Goal: Information Seeking & Learning: Learn about a topic

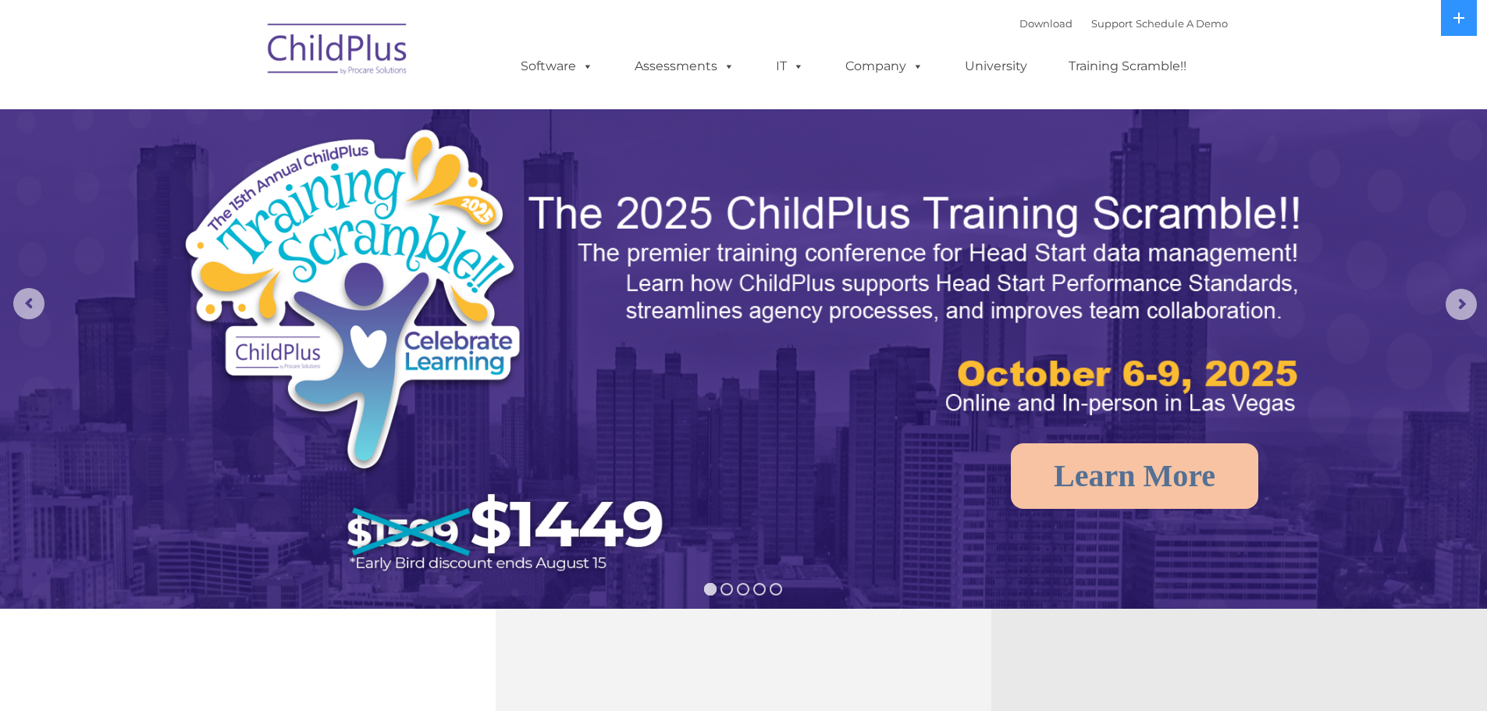
select select "MEDIUM"
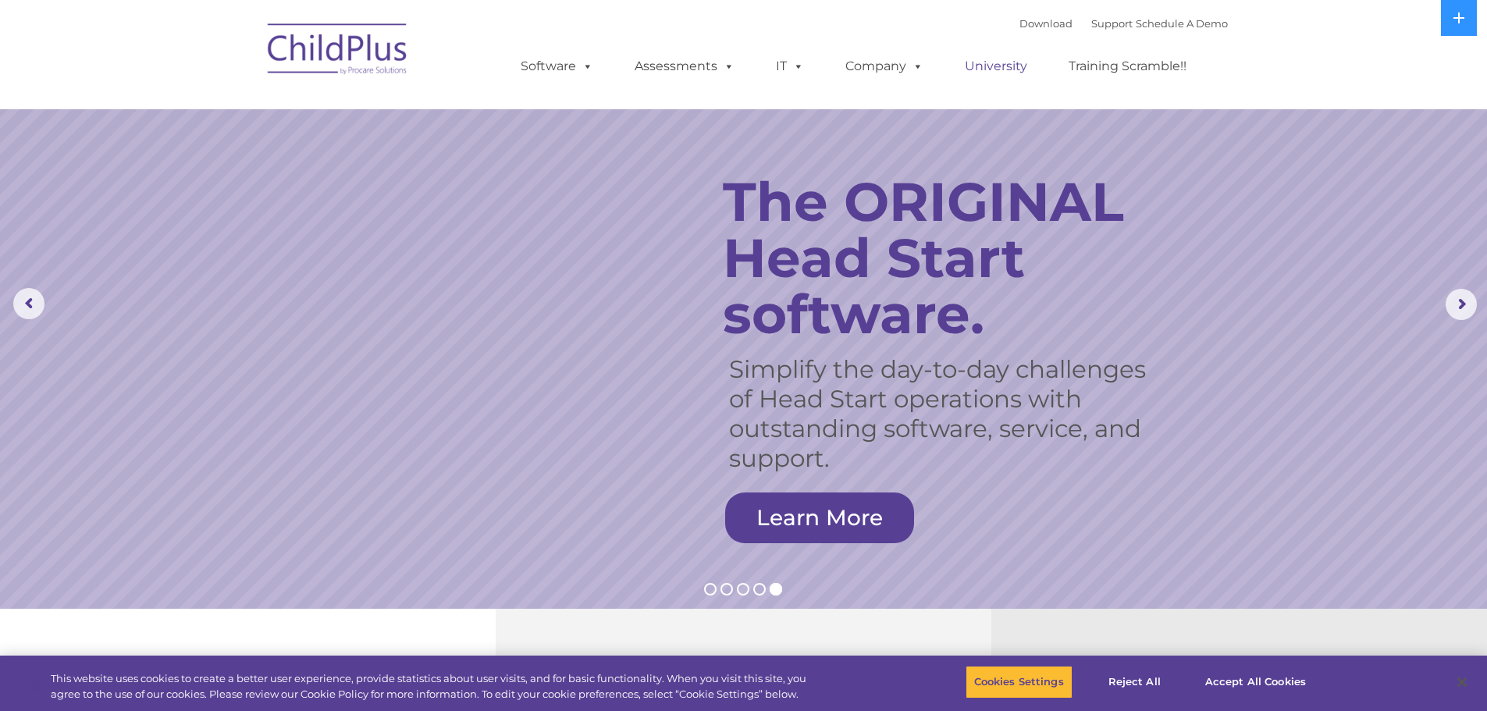
click at [1001, 62] on link "University" at bounding box center [996, 66] width 94 height 31
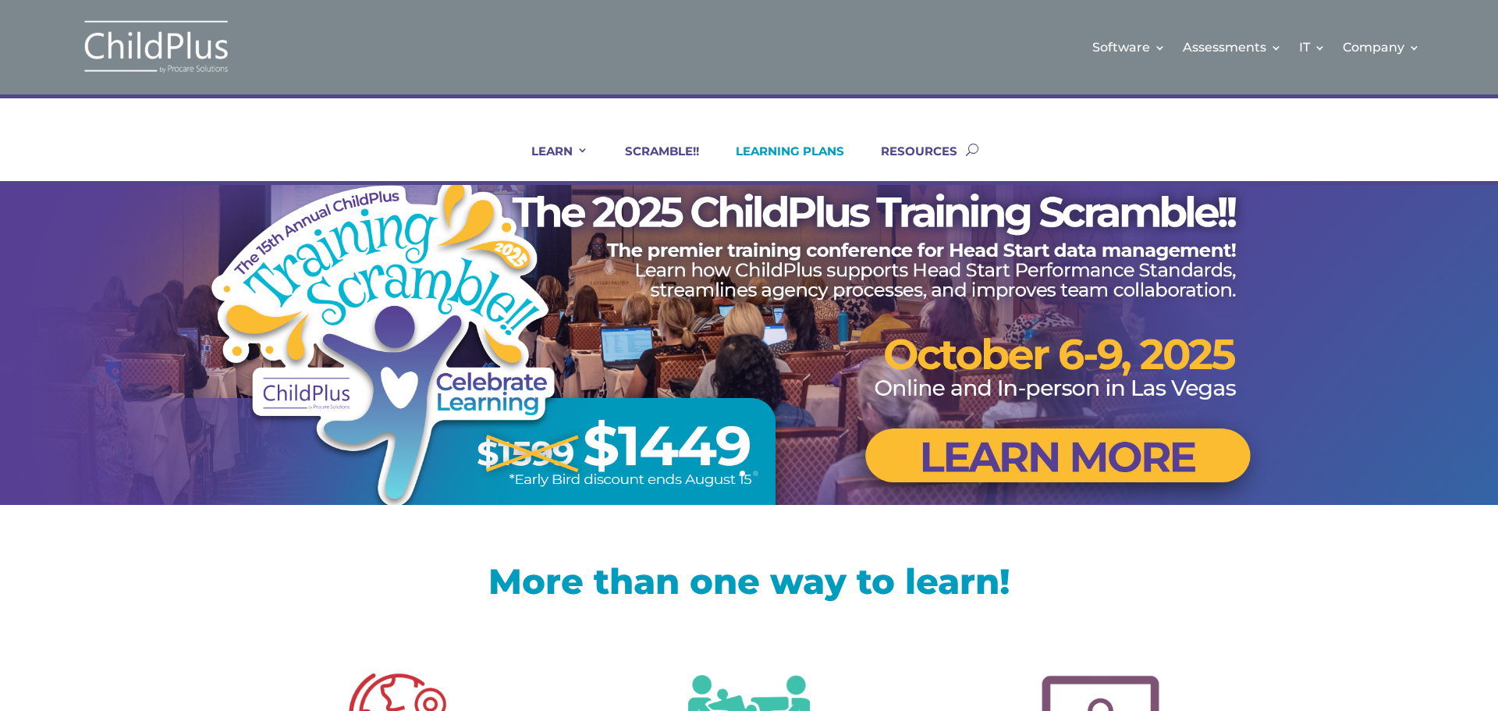
click at [809, 148] on link "LEARNING PLANS" at bounding box center [780, 162] width 128 height 37
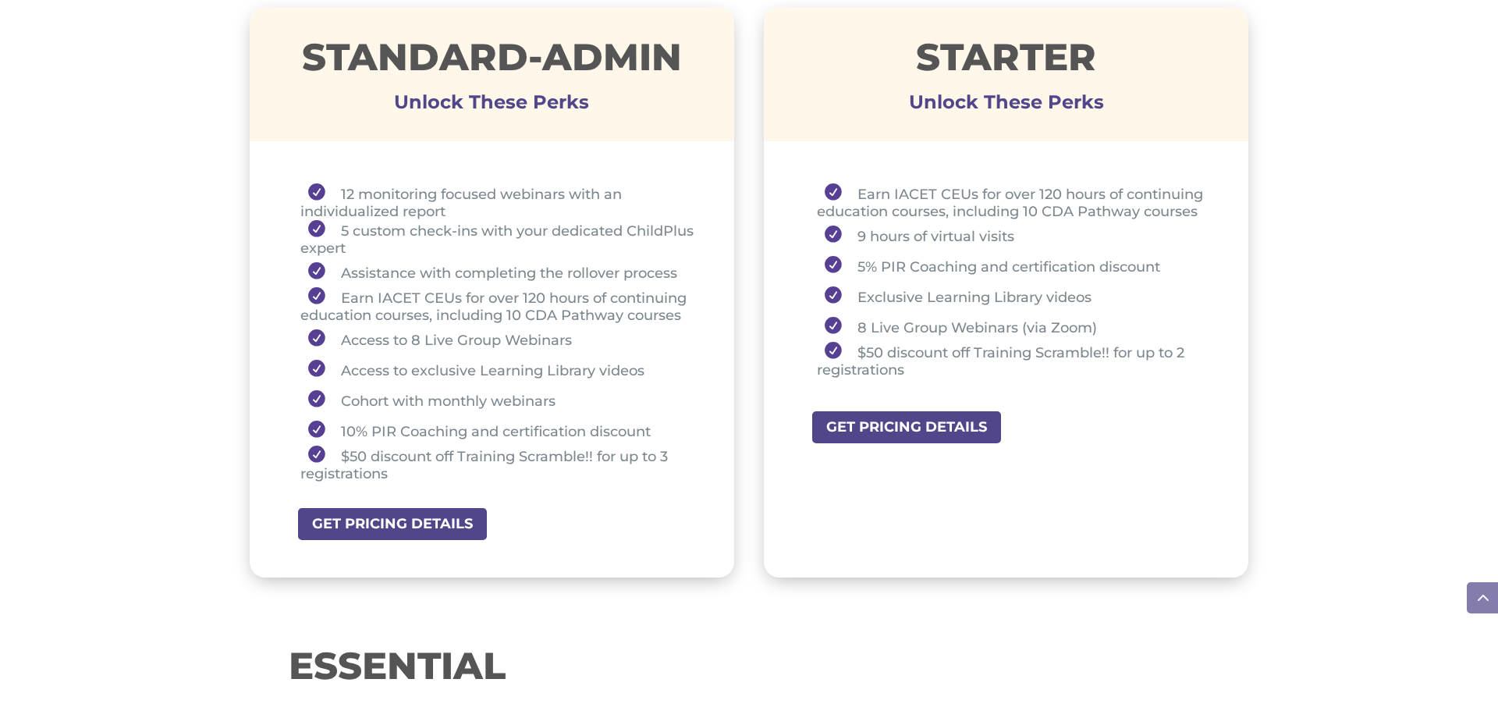
scroll to position [1186, 0]
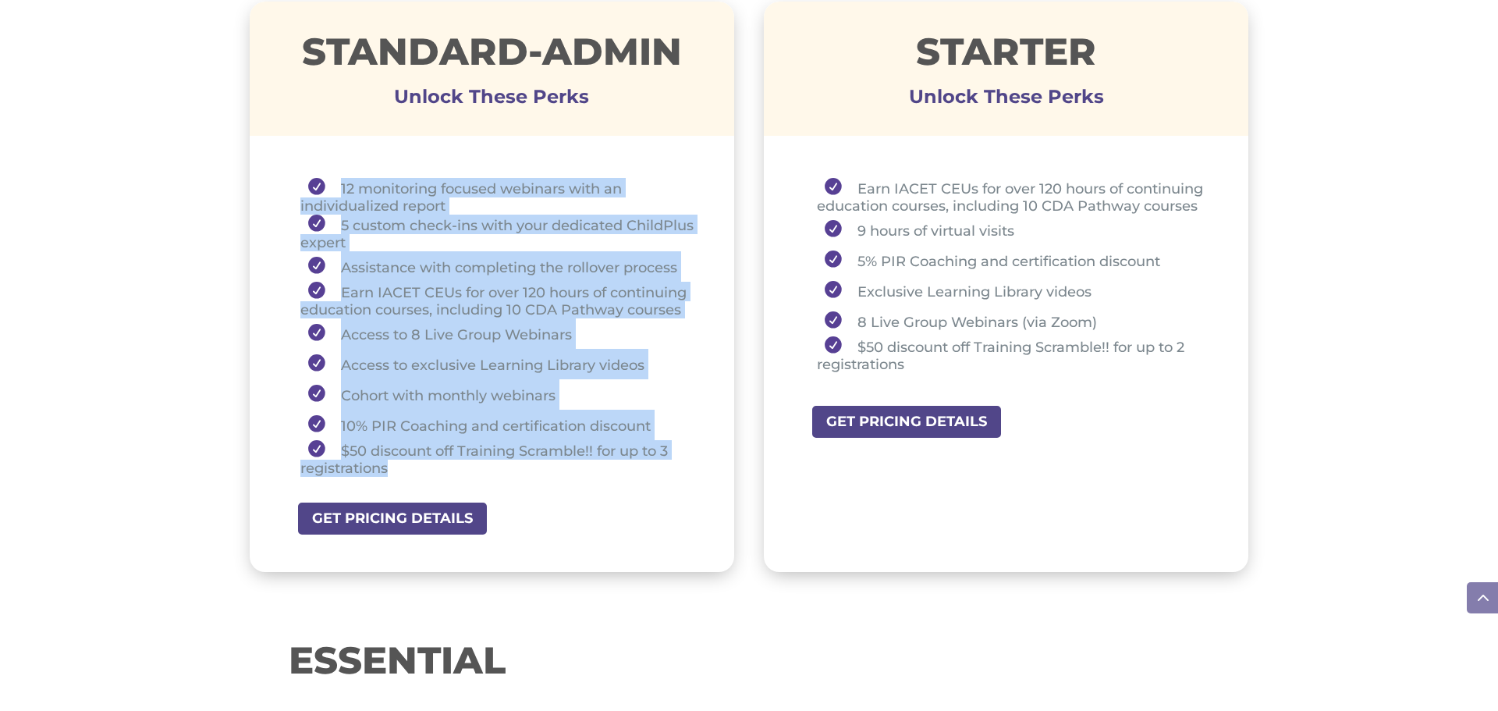
drag, startPoint x: 427, startPoint y: 467, endPoint x: 330, endPoint y: 193, distance: 290.5
click at [330, 193] on ul "12 monitoring focused webinars with an individualized report 5 custom check-ins…" at bounding box center [492, 334] width 407 height 313
copy ul "12 monitoring focused webinars with an individualized report 5 custom check-ins…"
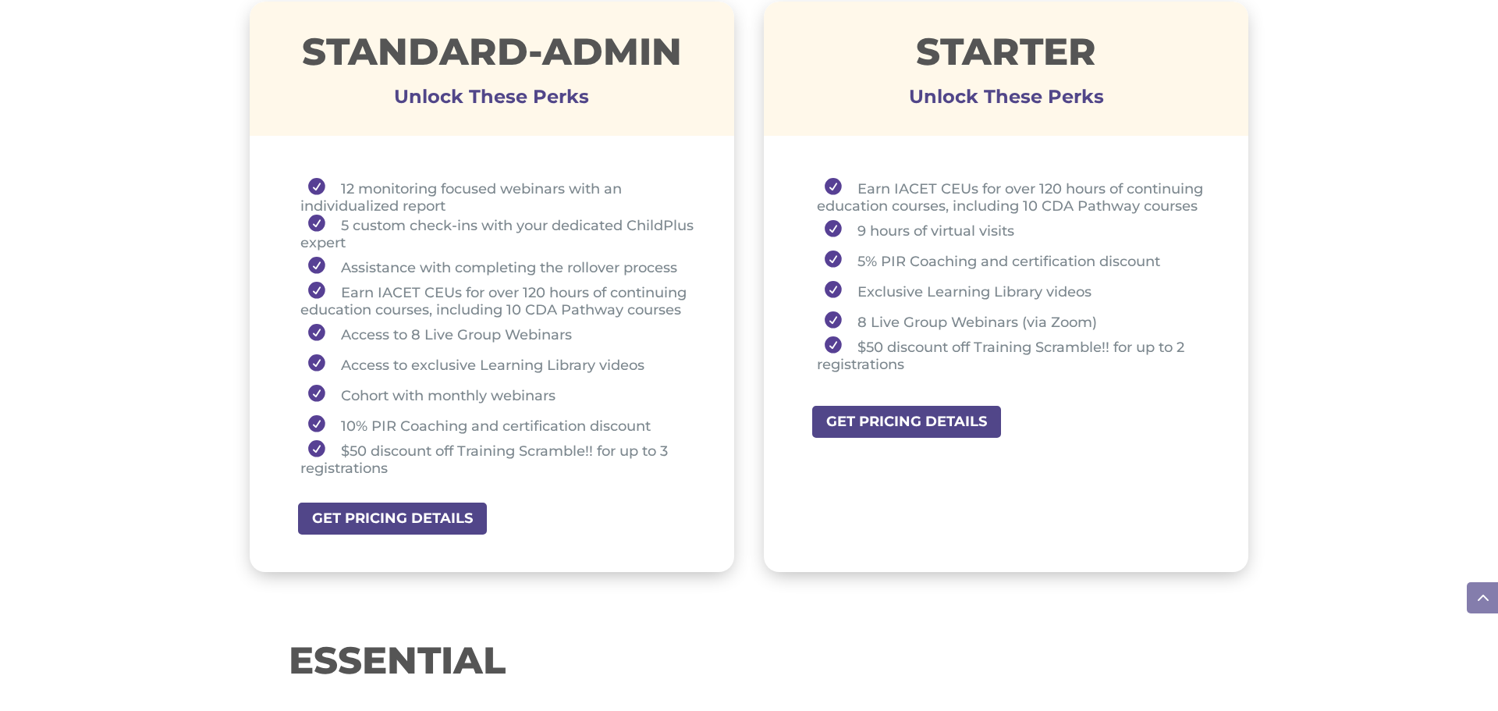
click at [1311, 191] on div "Premium Unlock These Perks 24 private consultation hours with a ChildPlus Consu…" at bounding box center [749, 212] width 1498 height 1645
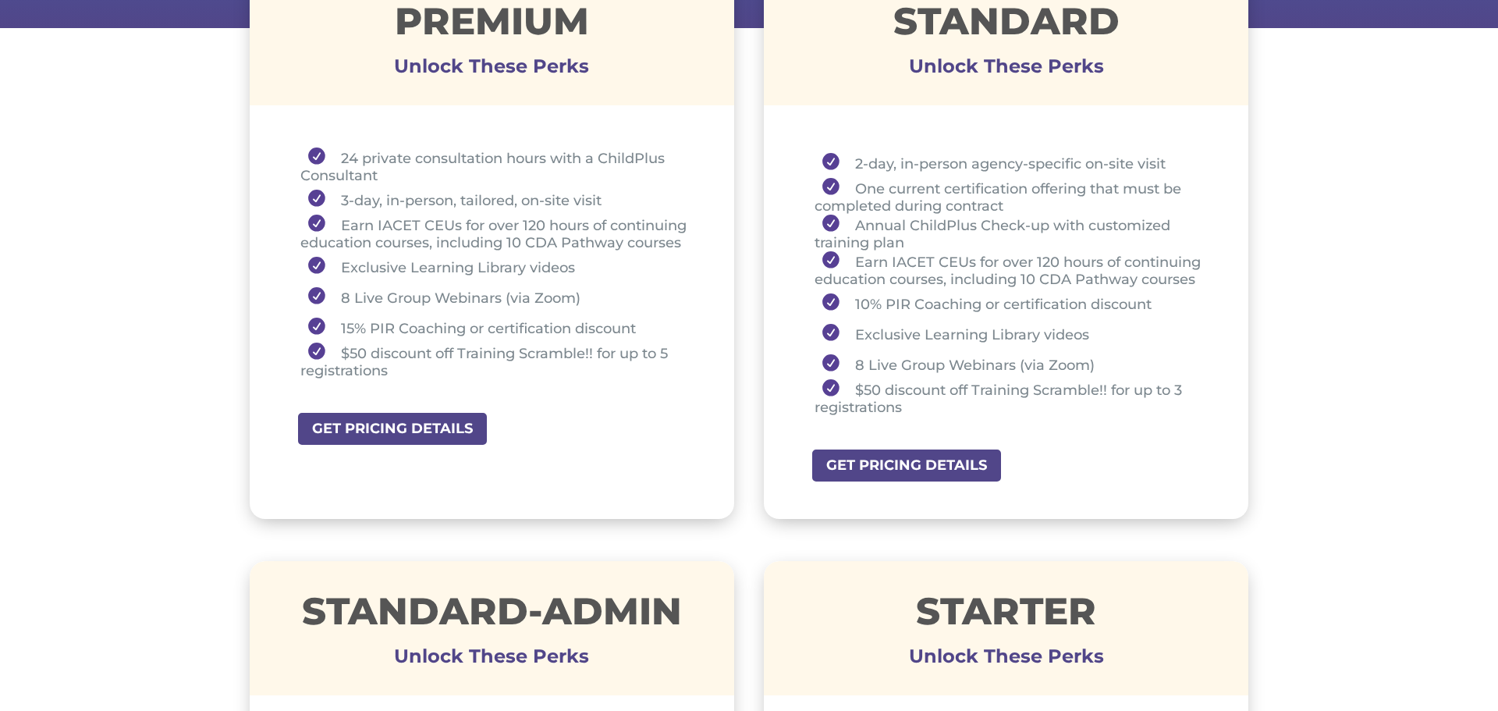
scroll to position [624, 0]
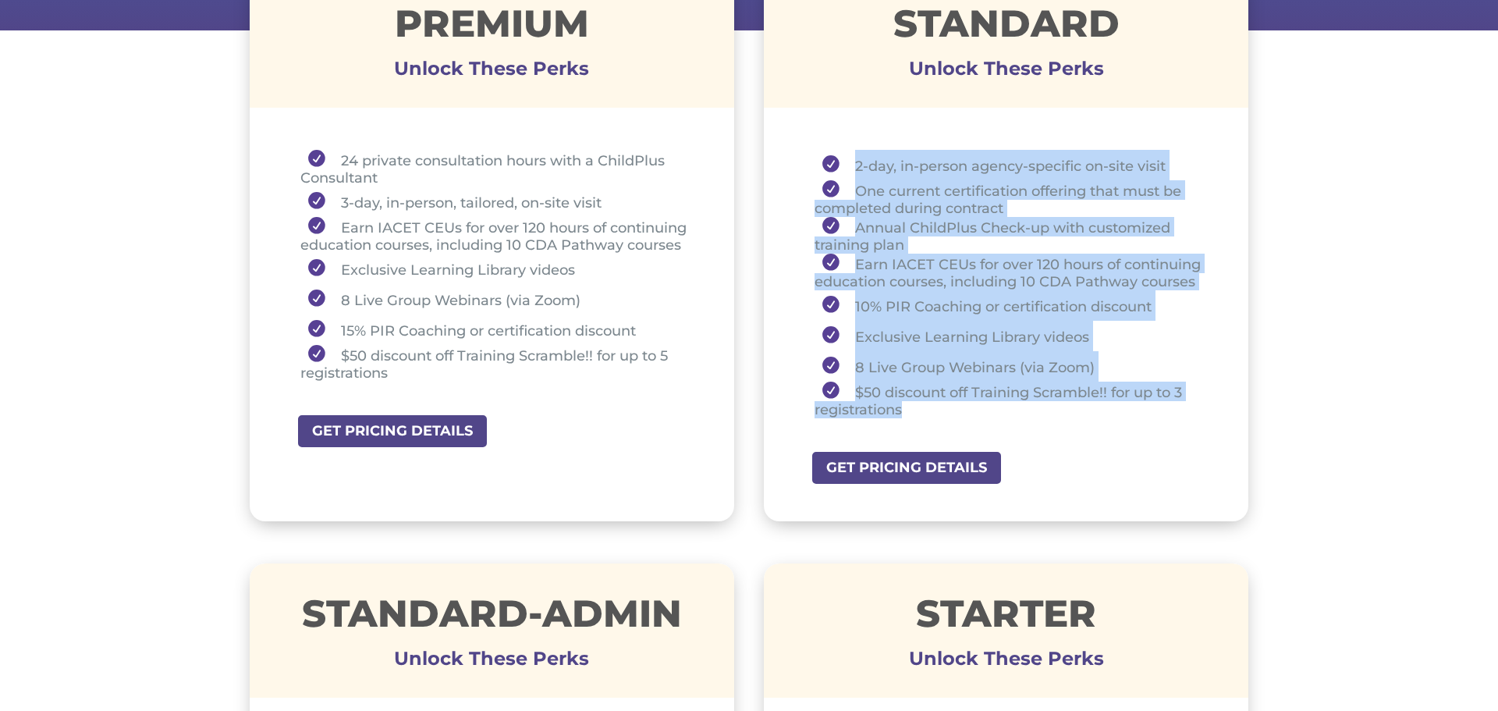
drag, startPoint x: 908, startPoint y: 405, endPoint x: 843, endPoint y: 166, distance: 247.7
click at [843, 166] on ul "2-day, in-person agency-specific on-site visit One current certification offeri…" at bounding box center [1006, 291] width 407 height 283
copy ul "2-day, in-person agency-specific on-site visit One current certification offeri…"
